Goal: Task Accomplishment & Management: Use online tool/utility

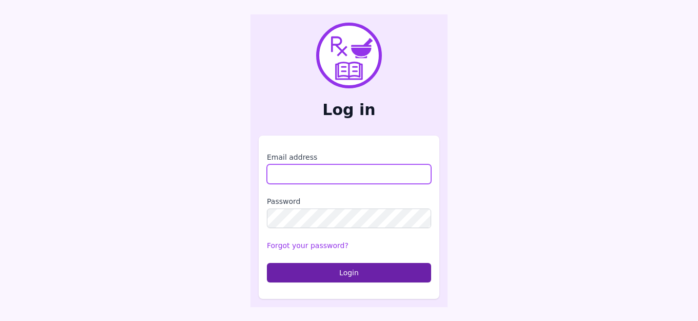
click at [336, 172] on input "Email address" at bounding box center [349, 174] width 164 height 20
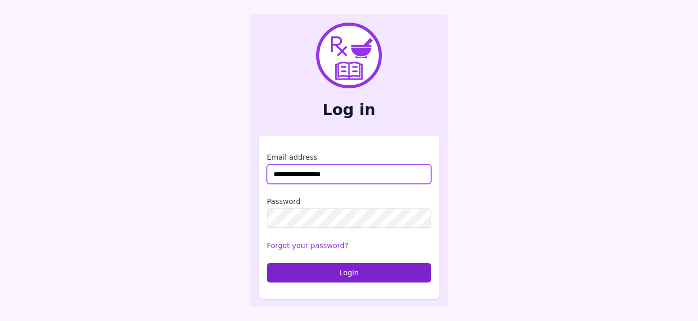
type input "**********"
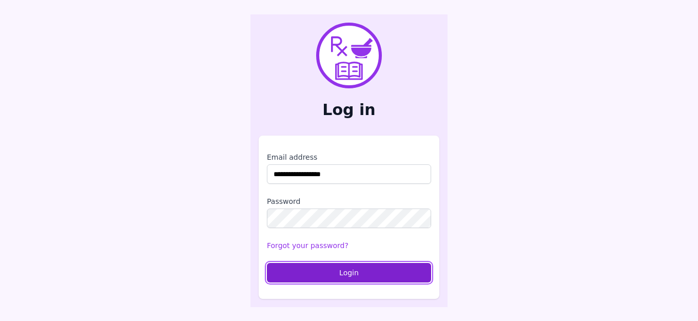
click at [347, 268] on button "Login" at bounding box center [349, 273] width 164 height 20
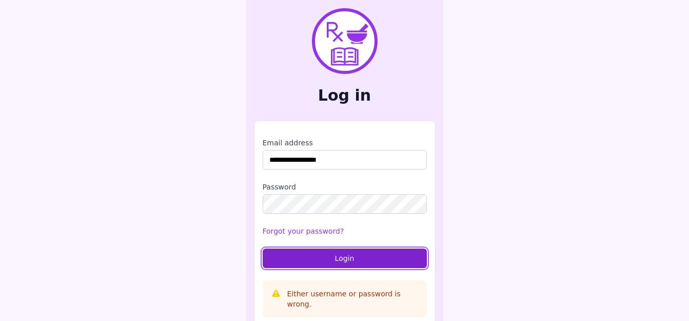
click at [355, 256] on button "Login" at bounding box center [345, 258] width 164 height 20
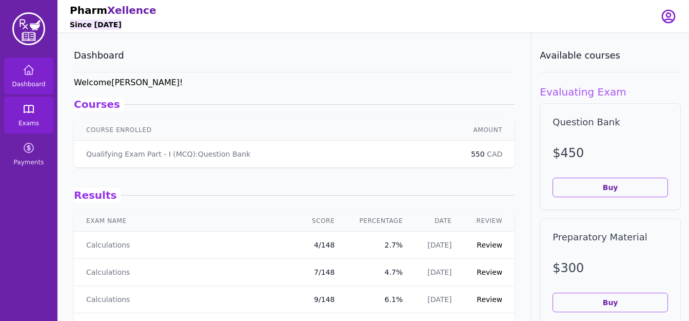
click at [32, 113] on icon at bounding box center [29, 109] width 12 height 12
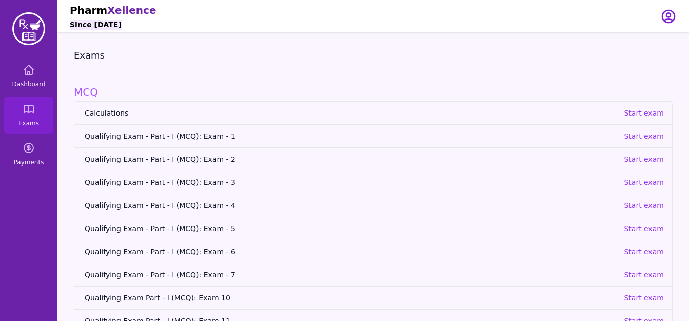
click at [148, 136] on span "Qualifying Exam - Part - I (MCQ): Exam - 1" at bounding box center [350, 136] width 531 height 10
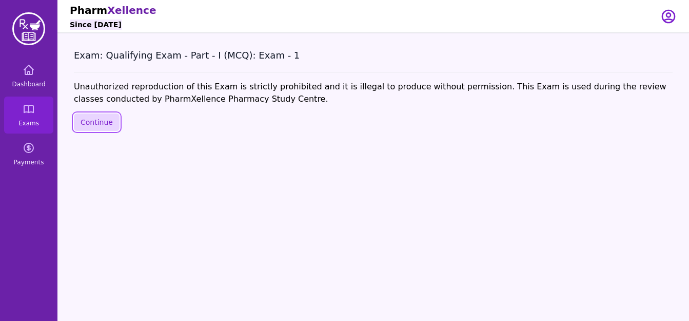
click at [98, 122] on button "Continue" at bounding box center [97, 121] width 46 height 17
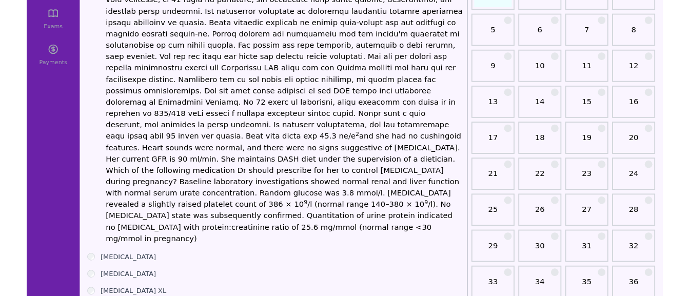
scroll to position [130, 0]
